Goal: Task Accomplishment & Management: Complete application form

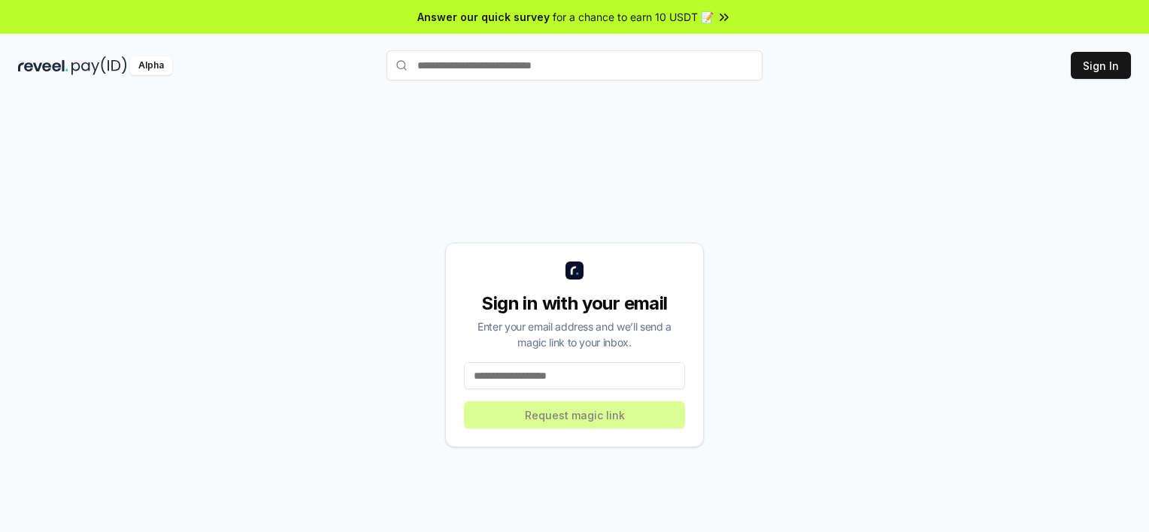
click at [647, 383] on input at bounding box center [574, 375] width 221 height 27
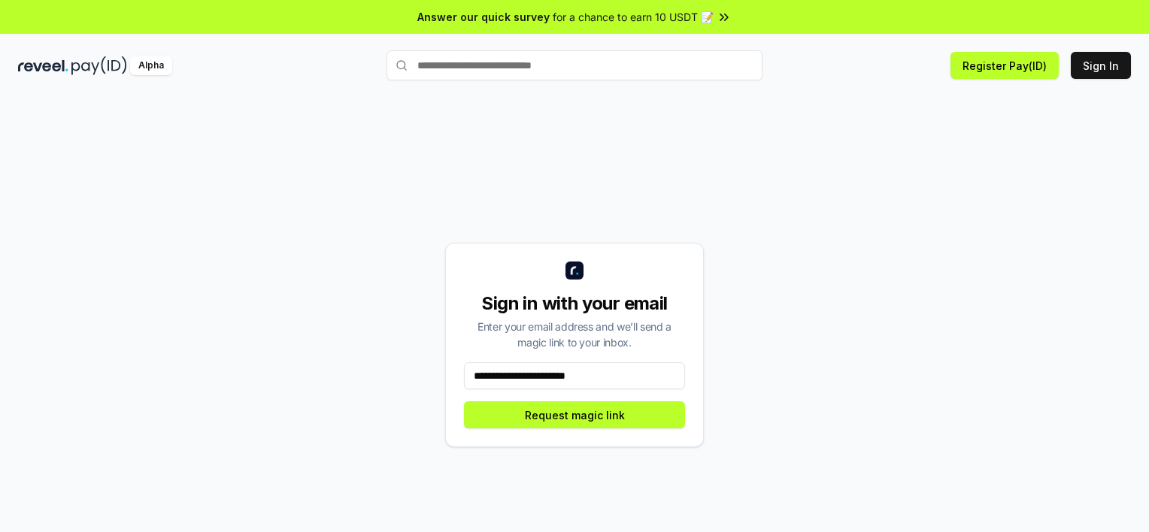
type input "**********"
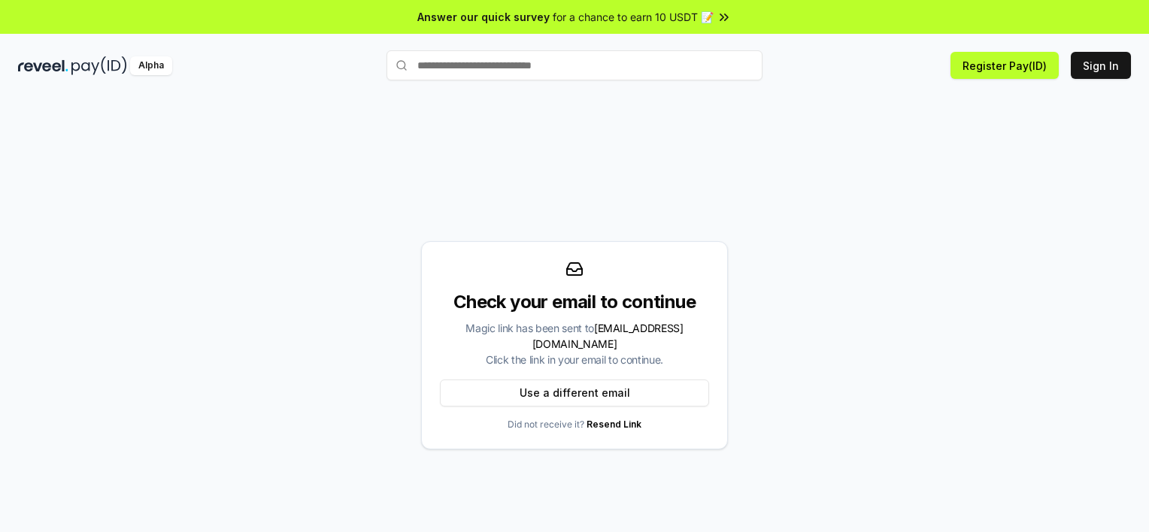
click at [71, 75] on div "Alpha Register Pay(ID) Sign In" at bounding box center [574, 65] width 1149 height 39
click at [78, 62] on img at bounding box center [99, 65] width 56 height 19
click at [46, 68] on img at bounding box center [43, 65] width 50 height 19
click at [46, 69] on img at bounding box center [43, 65] width 50 height 19
click at [70, 64] on div "Alpha" at bounding box center [202, 65] width 368 height 19
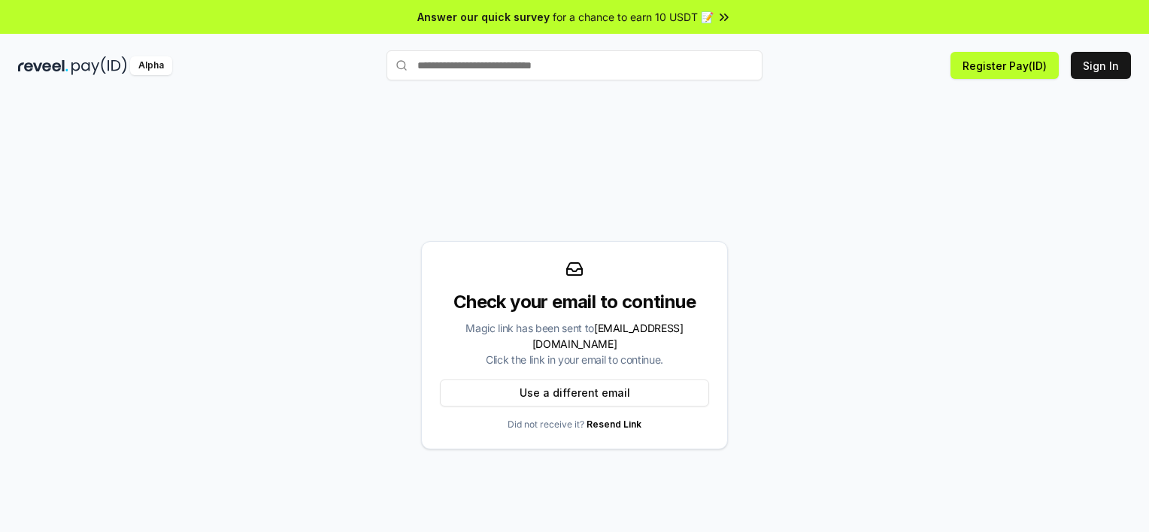
click at [573, 13] on span "for a chance to earn 10 USDT 📝" at bounding box center [633, 17] width 161 height 16
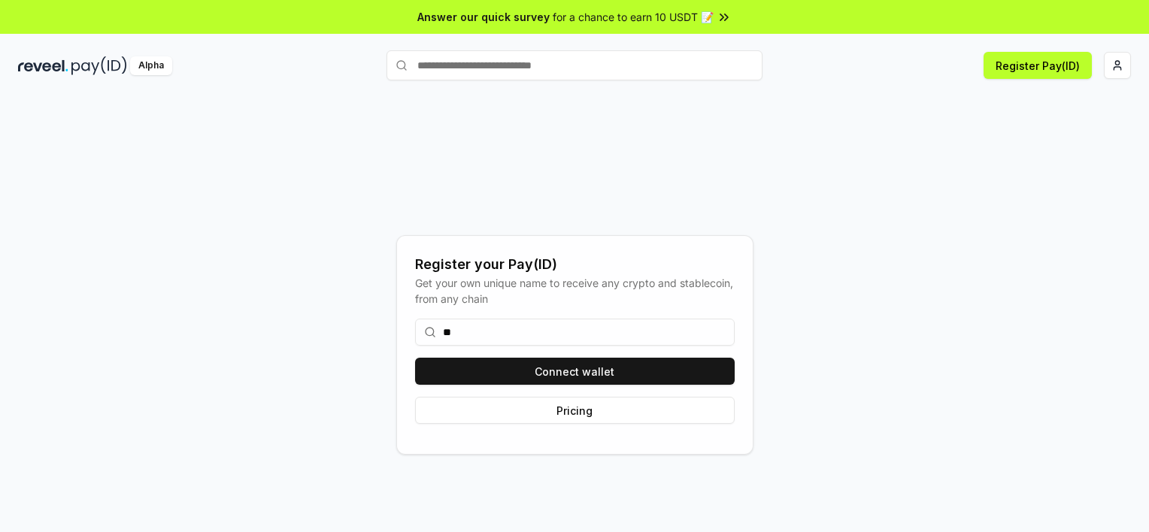
type input "*"
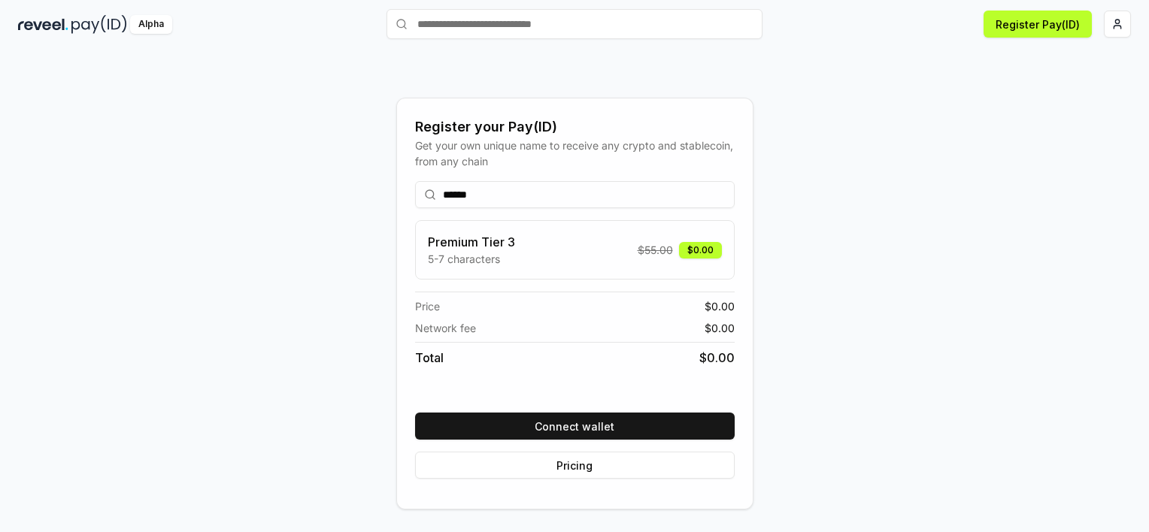
scroll to position [42, 0]
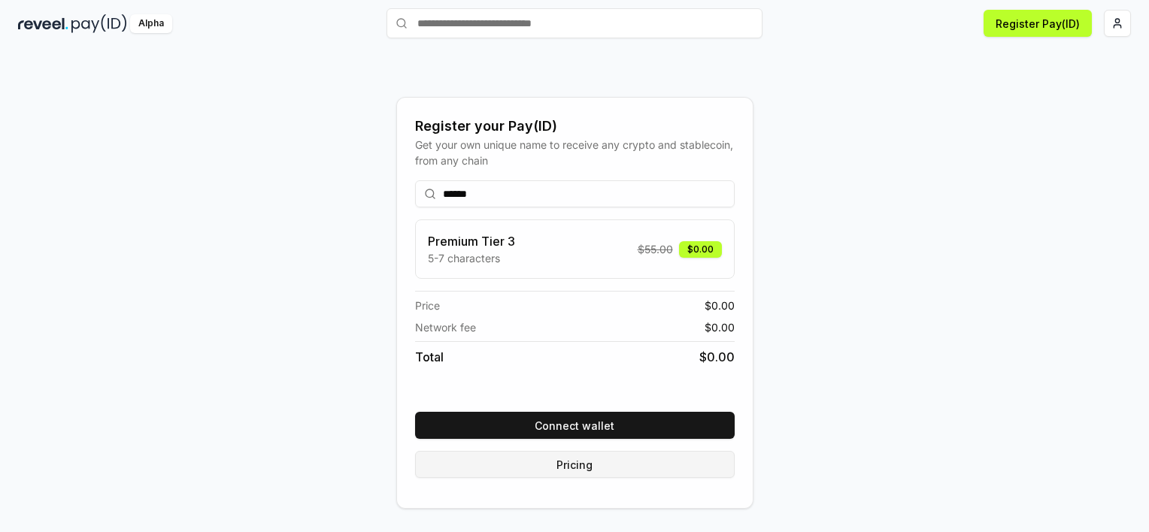
type input "******"
click at [609, 456] on button "Pricing" at bounding box center [575, 464] width 320 height 27
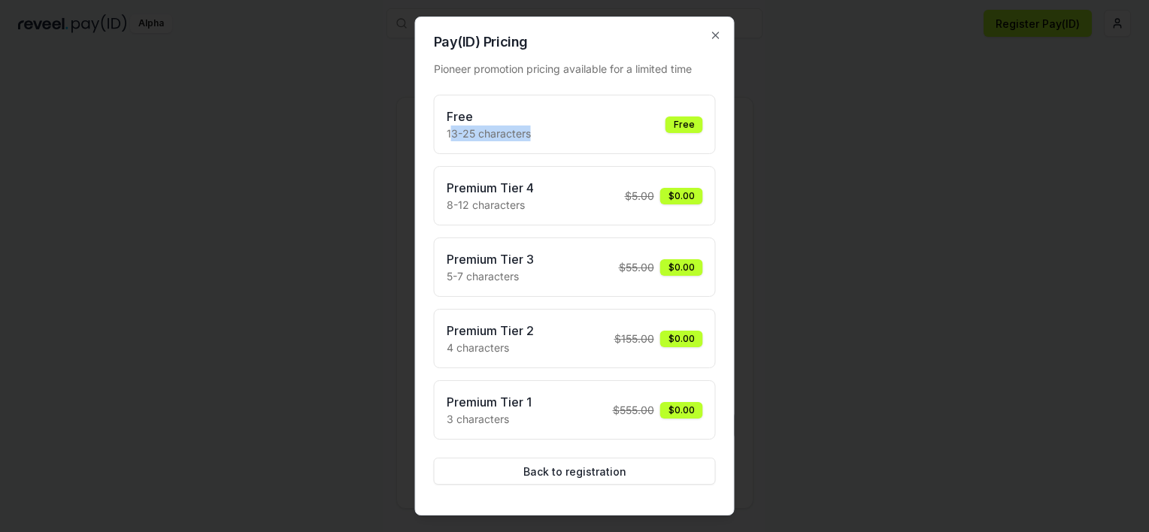
drag, startPoint x: 448, startPoint y: 133, endPoint x: 577, endPoint y: 129, distance: 128.6
click at [577, 129] on div "Free 13-25 characters Free" at bounding box center [575, 125] width 256 height 34
click at [574, 131] on div "Free 13-25 characters Free" at bounding box center [575, 125] width 256 height 34
click at [556, 105] on div "Free 13-25 characters Free" at bounding box center [575, 124] width 282 height 59
click at [560, 480] on button "Back to registration" at bounding box center [575, 471] width 282 height 27
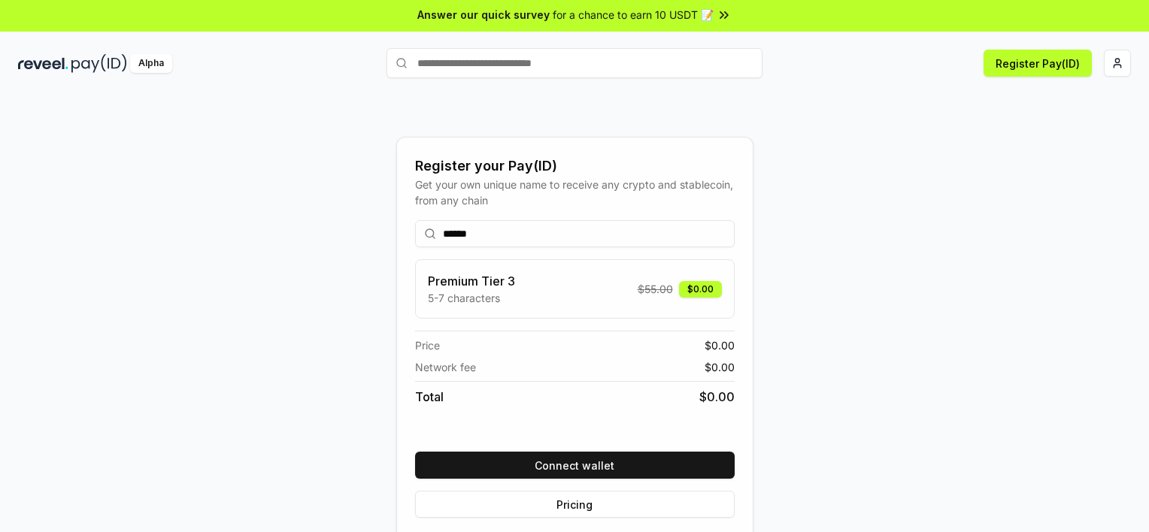
scroll to position [0, 0]
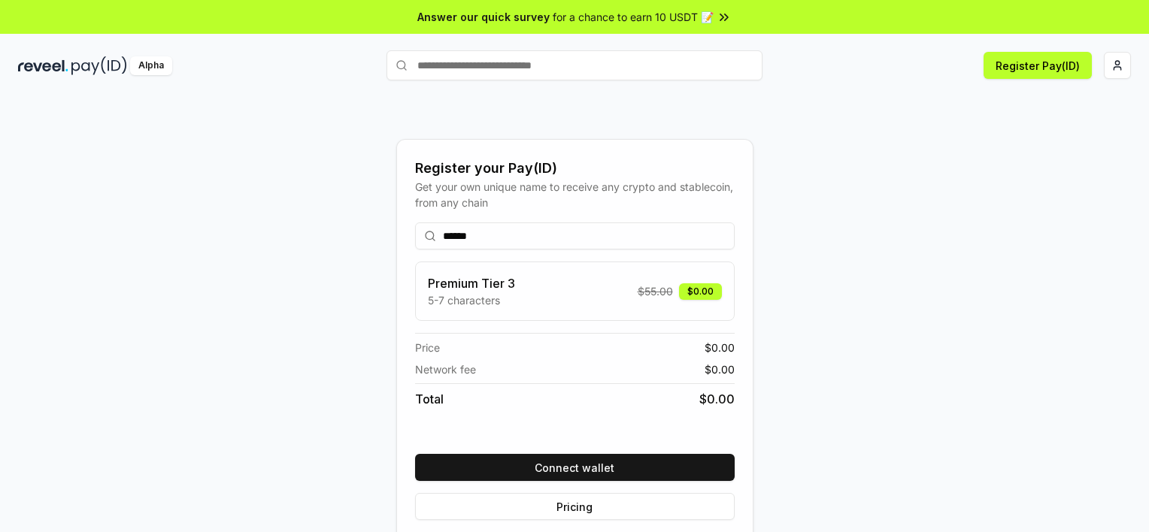
click at [701, 15] on span "for a chance to earn 10 USDT 📝" at bounding box center [633, 17] width 161 height 16
drag, startPoint x: 451, startPoint y: 241, endPoint x: 192, endPoint y: 244, distance: 259.4
click at [174, 247] on div "Register your Pay(ID) Get your own unique name to receive any crypto and stable…" at bounding box center [574, 345] width 1113 height 460
click at [897, 348] on div "**********" at bounding box center [574, 345] width 1113 height 460
click at [503, 241] on input "**********" at bounding box center [575, 236] width 320 height 27
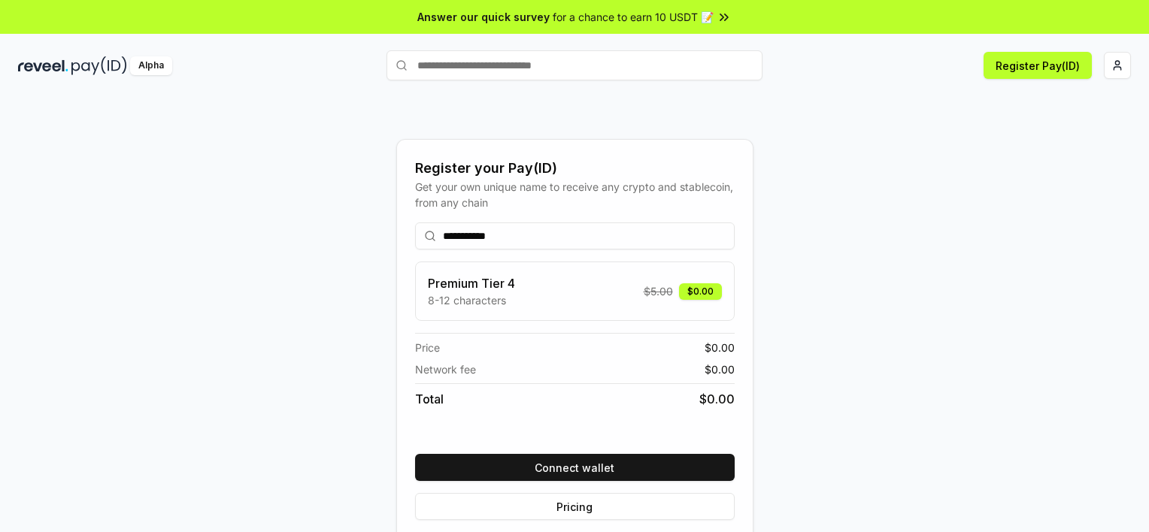
type input "**********"
click at [918, 285] on div "**********" at bounding box center [574, 345] width 1113 height 460
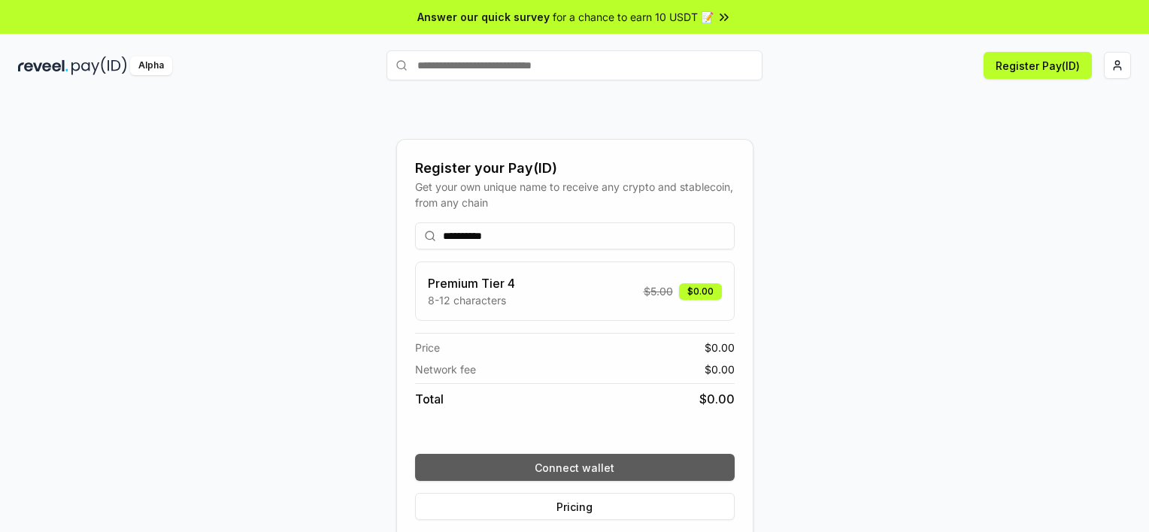
click at [638, 464] on button "Connect wallet" at bounding box center [575, 467] width 320 height 27
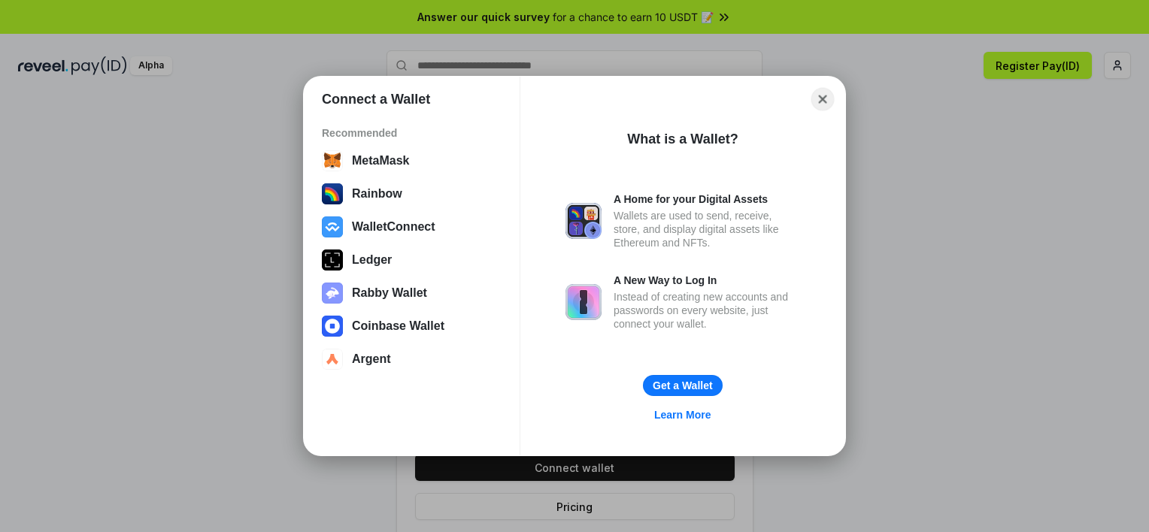
click at [828, 102] on button "Close" at bounding box center [822, 99] width 23 height 23
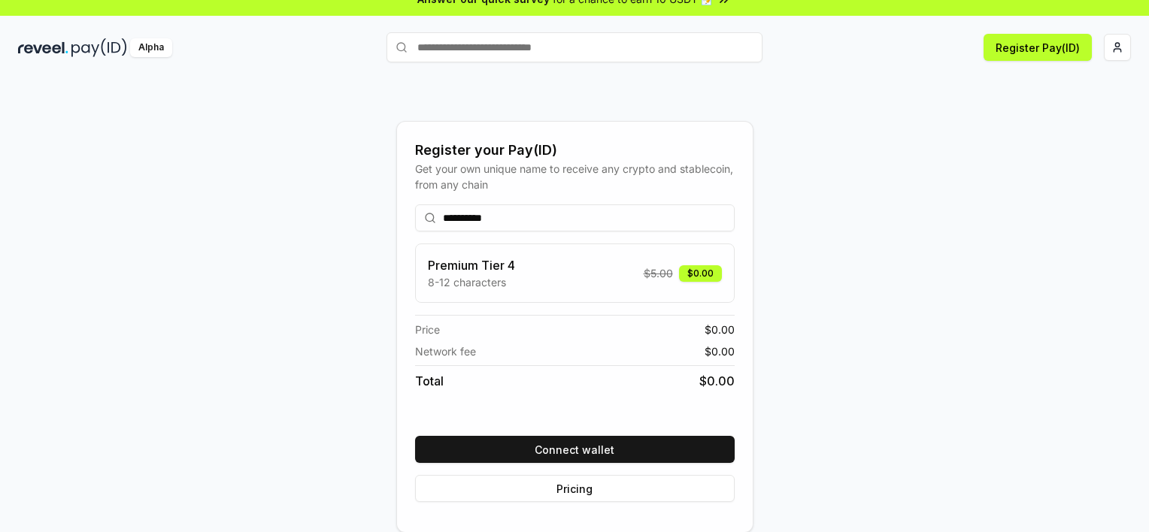
scroll to position [42, 0]
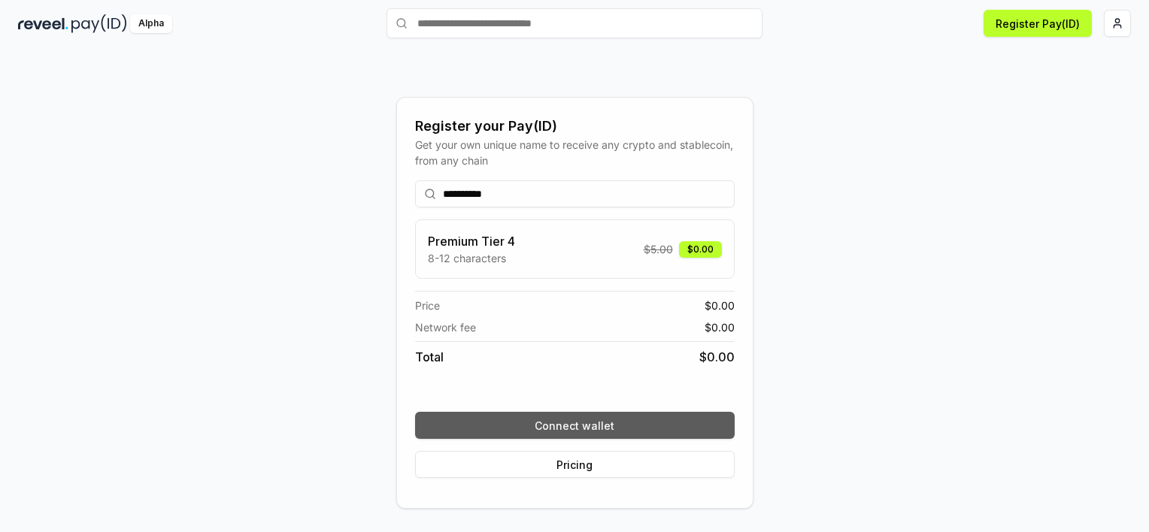
click at [574, 417] on button "Connect wallet" at bounding box center [575, 425] width 320 height 27
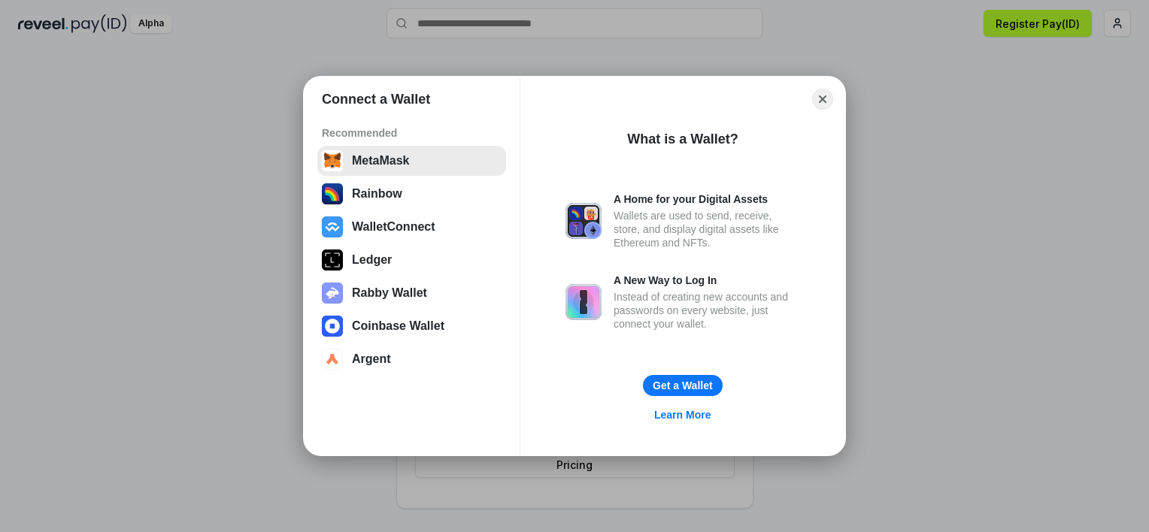
click at [382, 150] on button "MetaMask" at bounding box center [411, 161] width 189 height 30
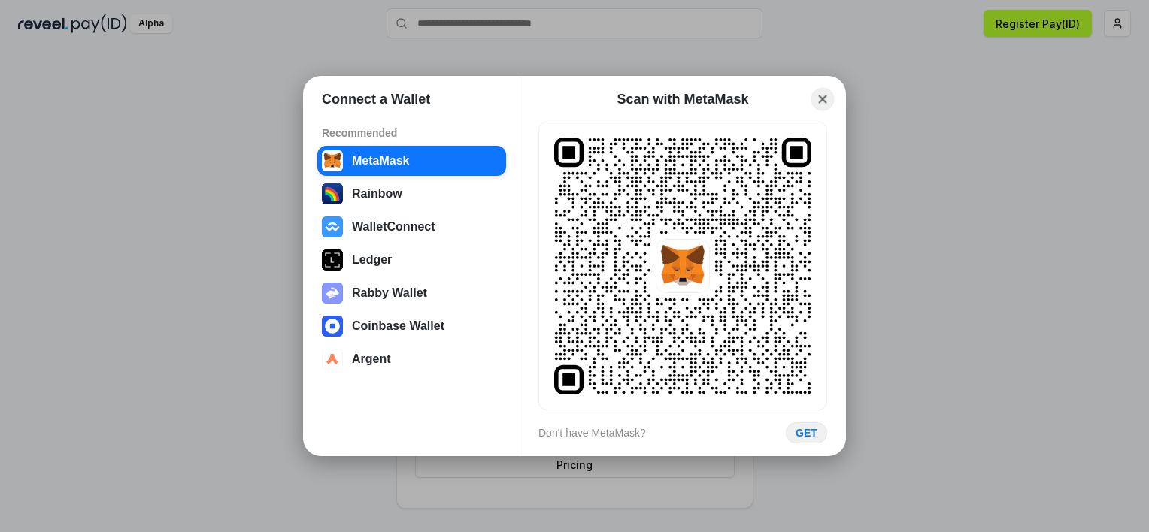
click at [825, 97] on button "Close" at bounding box center [822, 99] width 23 height 23
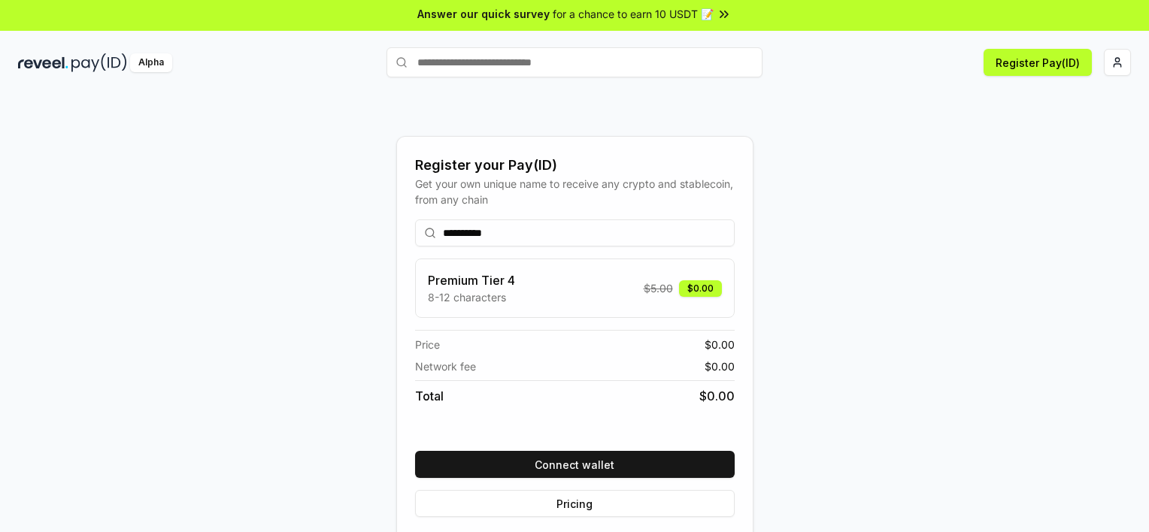
scroll to position [0, 0]
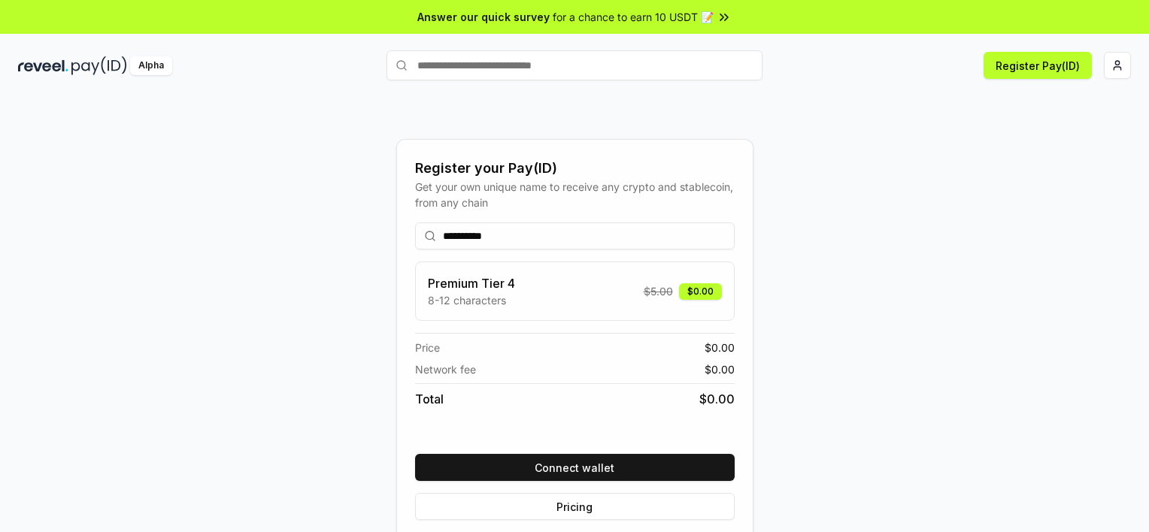
click at [59, 61] on img at bounding box center [43, 65] width 50 height 19
click at [616, 18] on span "for a chance to earn 10 USDT 📝" at bounding box center [633, 17] width 161 height 16
click at [1110, 63] on html "**********" at bounding box center [574, 266] width 1149 height 532
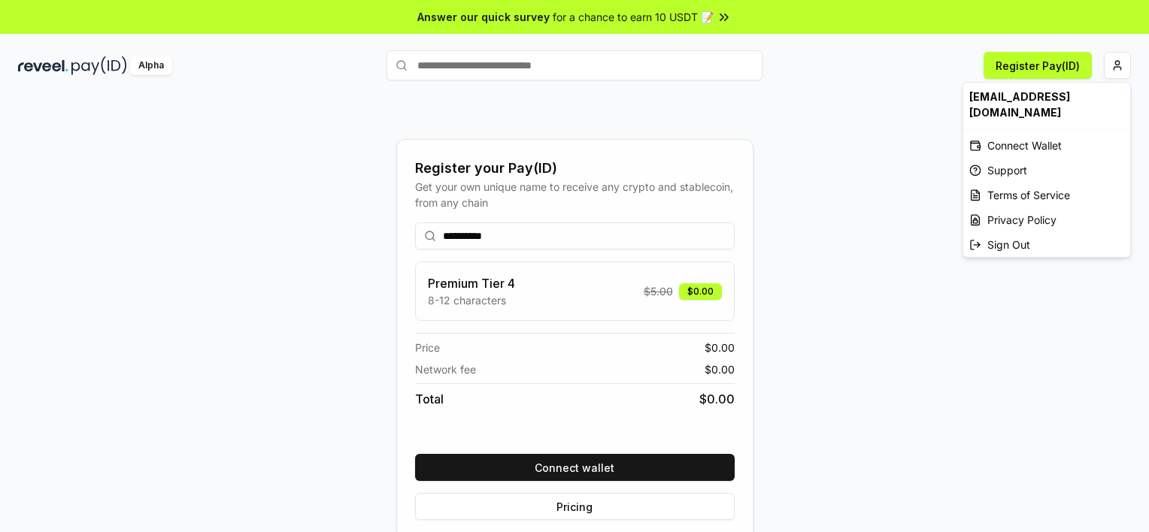
click at [1050, 98] on div "brandontan2003@gmail.com" at bounding box center [1046, 105] width 167 height 44
click at [1031, 232] on div "Sign Out" at bounding box center [1046, 244] width 167 height 25
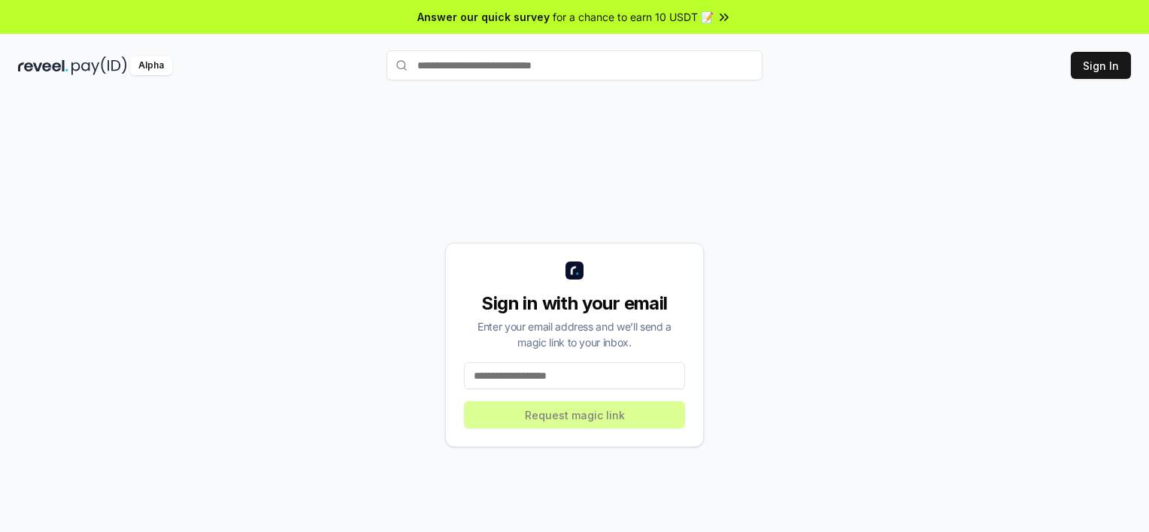
click at [94, 69] on img at bounding box center [99, 65] width 56 height 19
click at [91, 71] on img at bounding box center [99, 65] width 56 height 19
